Goal: Information Seeking & Learning: Find contact information

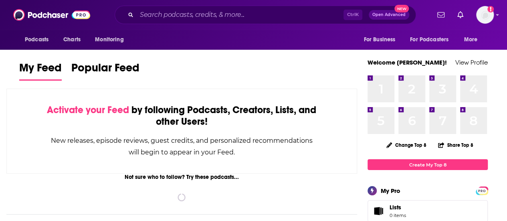
click at [292, 29] on div "Podcasts Charts Monitoring Ctrl K Open Advanced New For Business For Podcasters…" at bounding box center [253, 15] width 507 height 30
click at [181, 12] on input "Search podcasts, credits, & more..." at bounding box center [240, 14] width 207 height 13
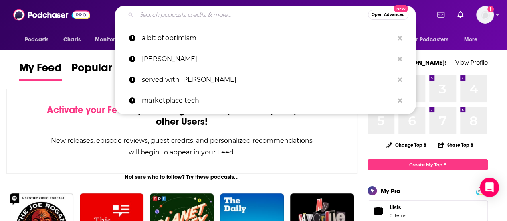
paste input "[EMAIL_ADDRESS][DOMAIN_NAME]"
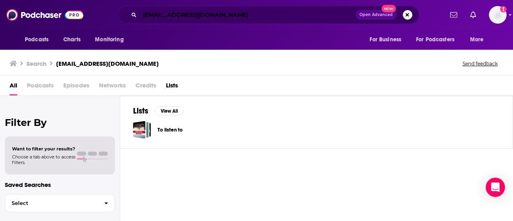
click at [233, 18] on input "[EMAIL_ADDRESS][DOMAIN_NAME]" at bounding box center [248, 14] width 216 height 13
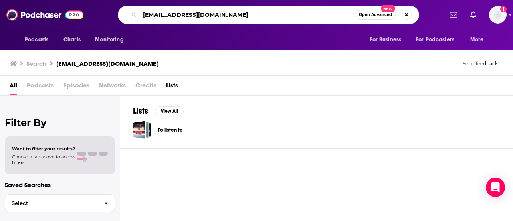
click at [233, 18] on input "[EMAIL_ADDRESS][DOMAIN_NAME]" at bounding box center [247, 14] width 215 height 13
type input "goal digger podcast"
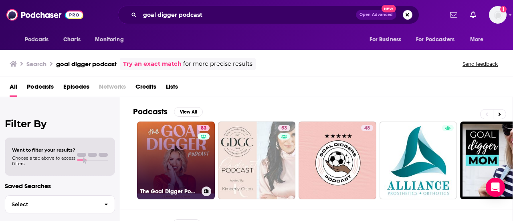
click at [178, 152] on link "83 The Goal Digger Podcast | Top Business and Marketing Podcast for Creatives, …" at bounding box center [176, 160] width 78 height 78
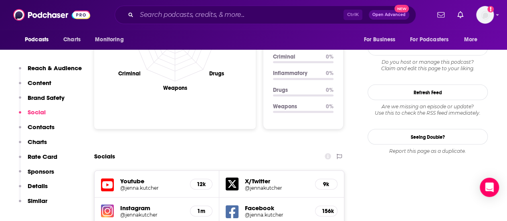
scroll to position [962, 0]
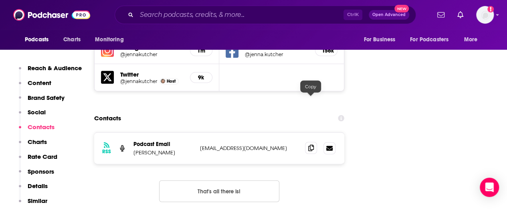
click at [312, 145] on icon at bounding box center [311, 148] width 6 height 6
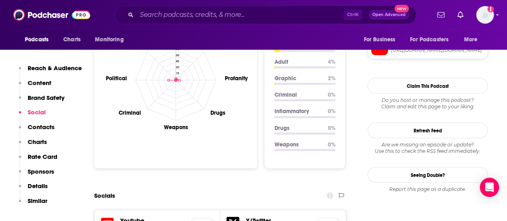
scroll to position [721, 0]
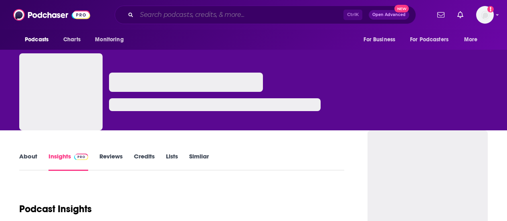
drag, startPoint x: 0, startPoint y: 0, endPoint x: 165, endPoint y: 16, distance: 165.9
click at [165, 16] on input "Search podcasts, credits, & more..." at bounding box center [240, 14] width 207 height 13
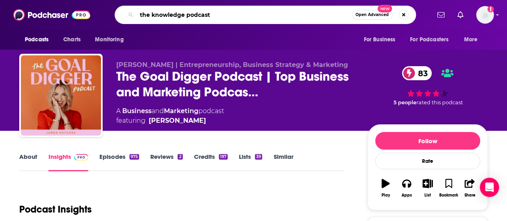
type input "the knowledge podcast"
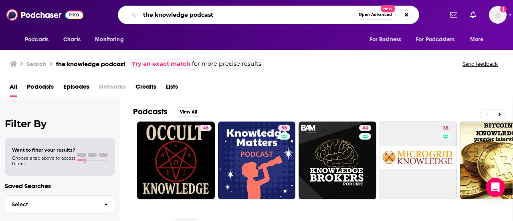
click at [235, 16] on input "the knowledge podcast" at bounding box center [247, 14] width 215 height 13
type input "the knowledge podcast with [PERSON_NAME]"
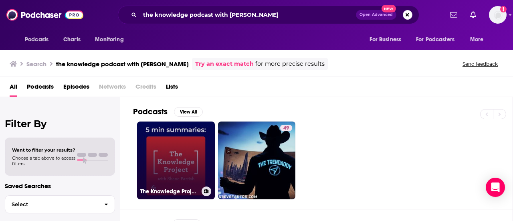
click at [166, 162] on link "The Knowledge Project with [PERSON_NAME] | 5 minute podcast summary" at bounding box center [176, 160] width 78 height 78
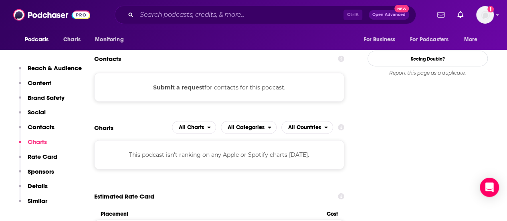
scroll to position [882, 0]
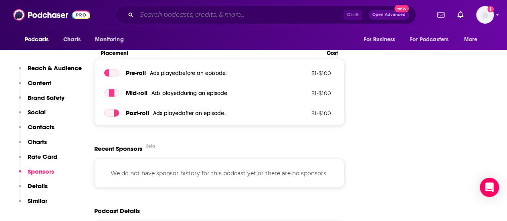
click at [200, 17] on input "Search podcasts, credits, & more..." at bounding box center [240, 14] width 207 height 13
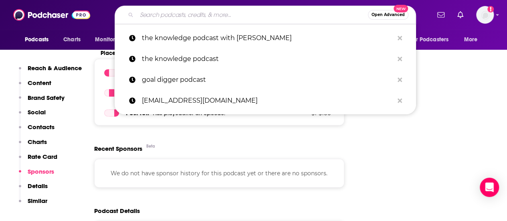
paste input "The Knowledge Project with [PERSON_NAME]"
type input "The Knowledge Project with [PERSON_NAME]"
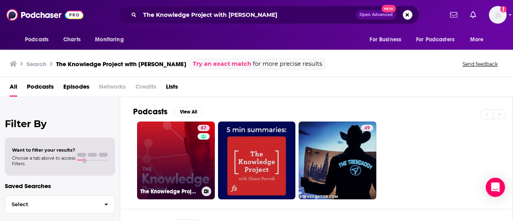
click at [156, 135] on link "67 The Knowledge Project with [PERSON_NAME]" at bounding box center [176, 160] width 78 height 78
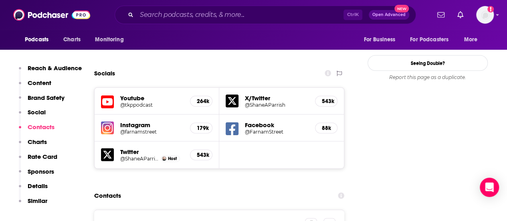
scroll to position [922, 0]
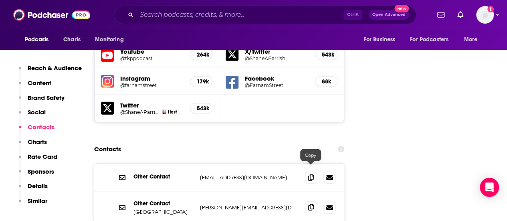
click at [310, 204] on icon at bounding box center [311, 207] width 6 height 6
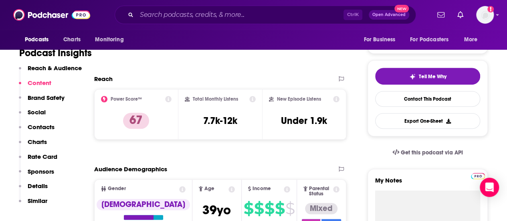
scroll to position [80, 0]
